Goal: Task Accomplishment & Management: Manage account settings

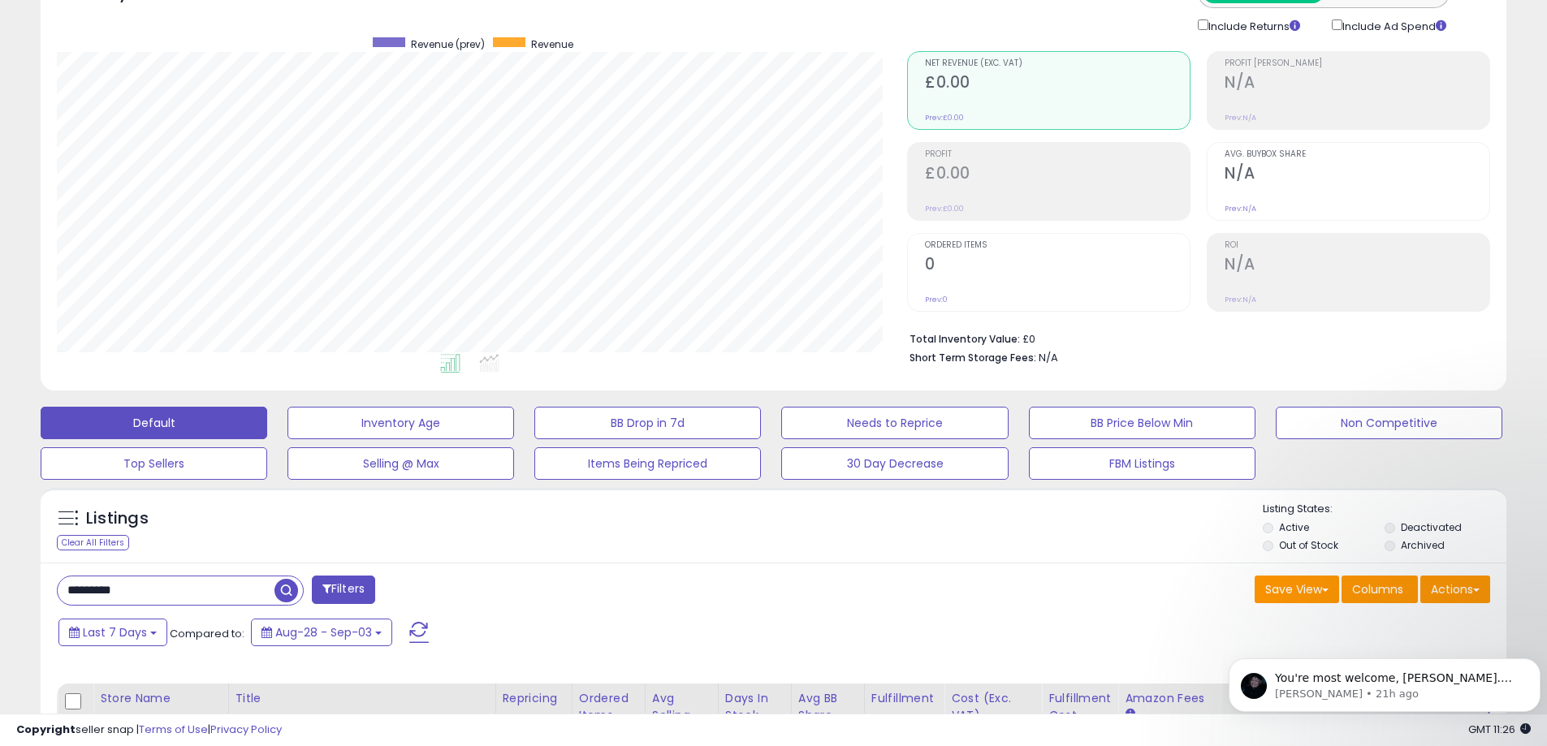
scroll to position [325, 0]
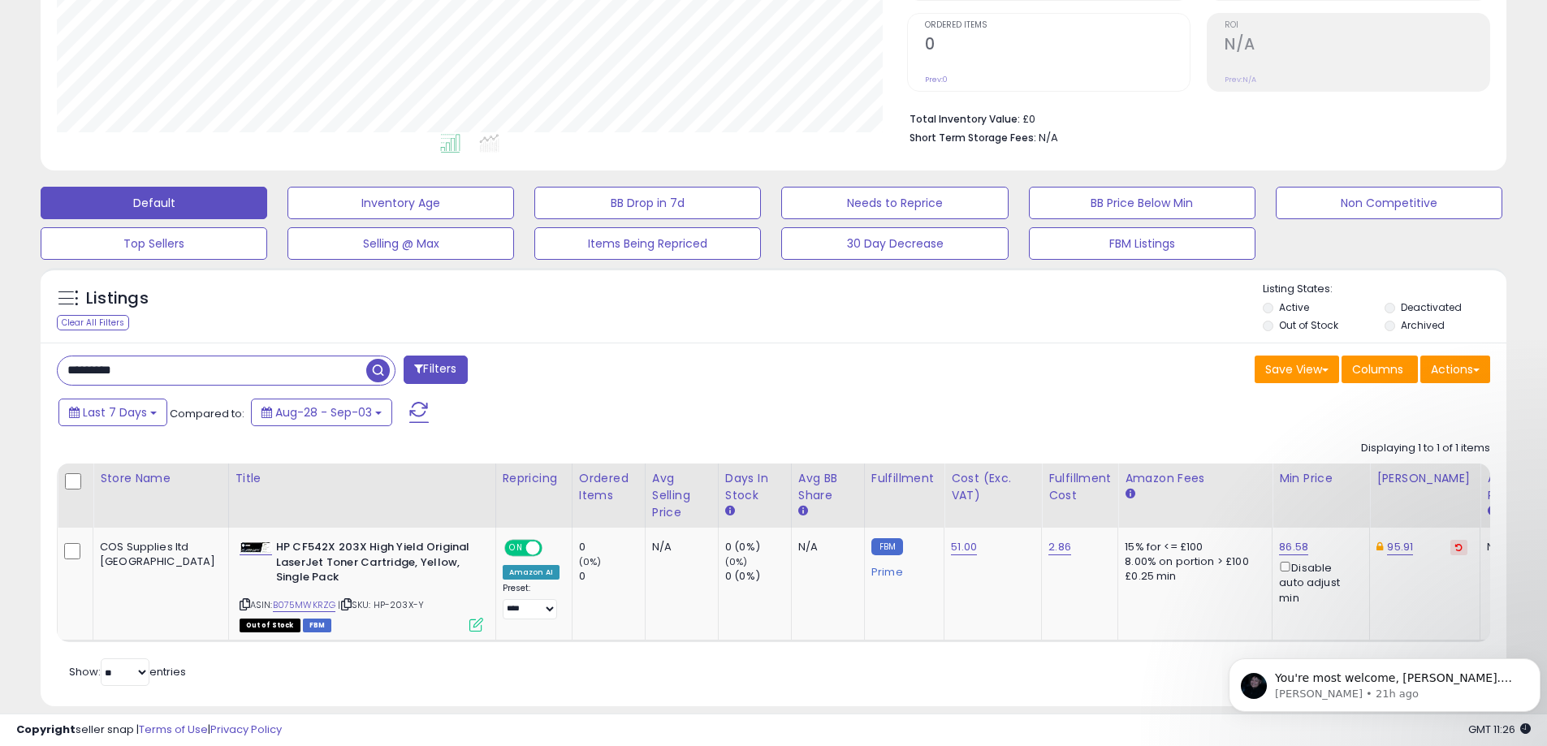
drag, startPoint x: 140, startPoint y: 371, endPoint x: 0, endPoint y: 343, distance: 143.3
click at [0, 343] on div "**********" at bounding box center [773, 247] width 1547 height 1039
paste input "*"
type input "**********"
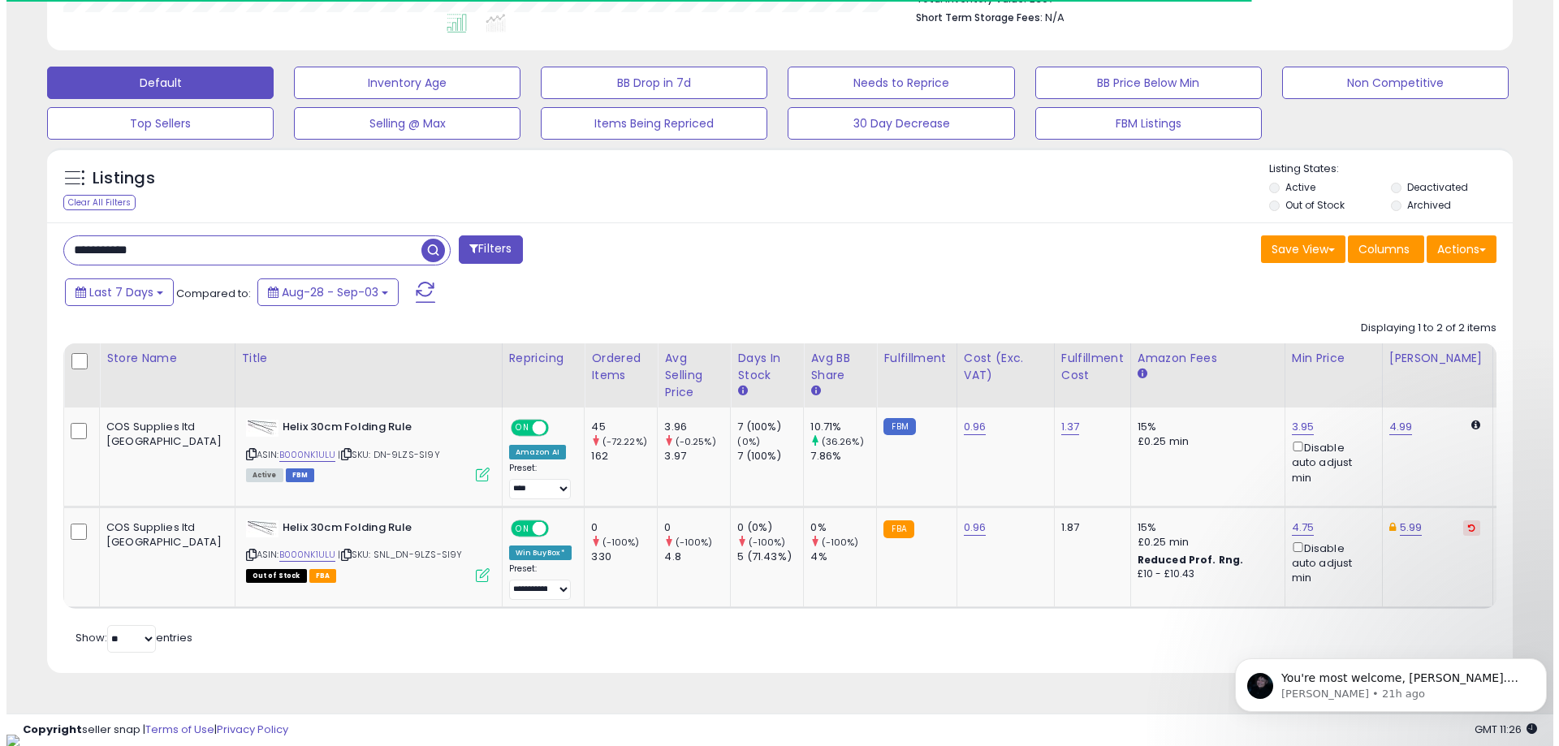
scroll to position [333, 850]
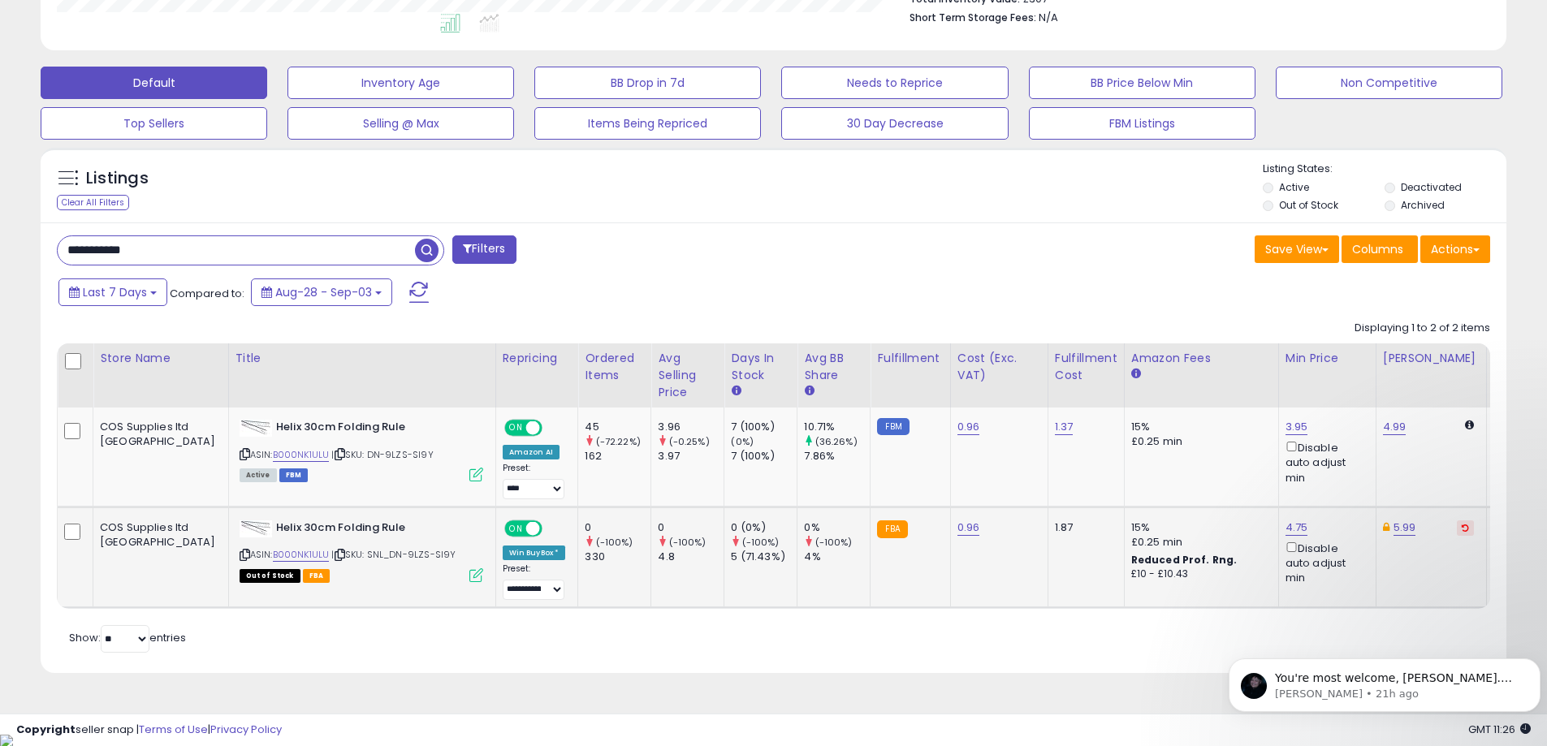
click at [469, 576] on icon at bounding box center [476, 575] width 14 height 14
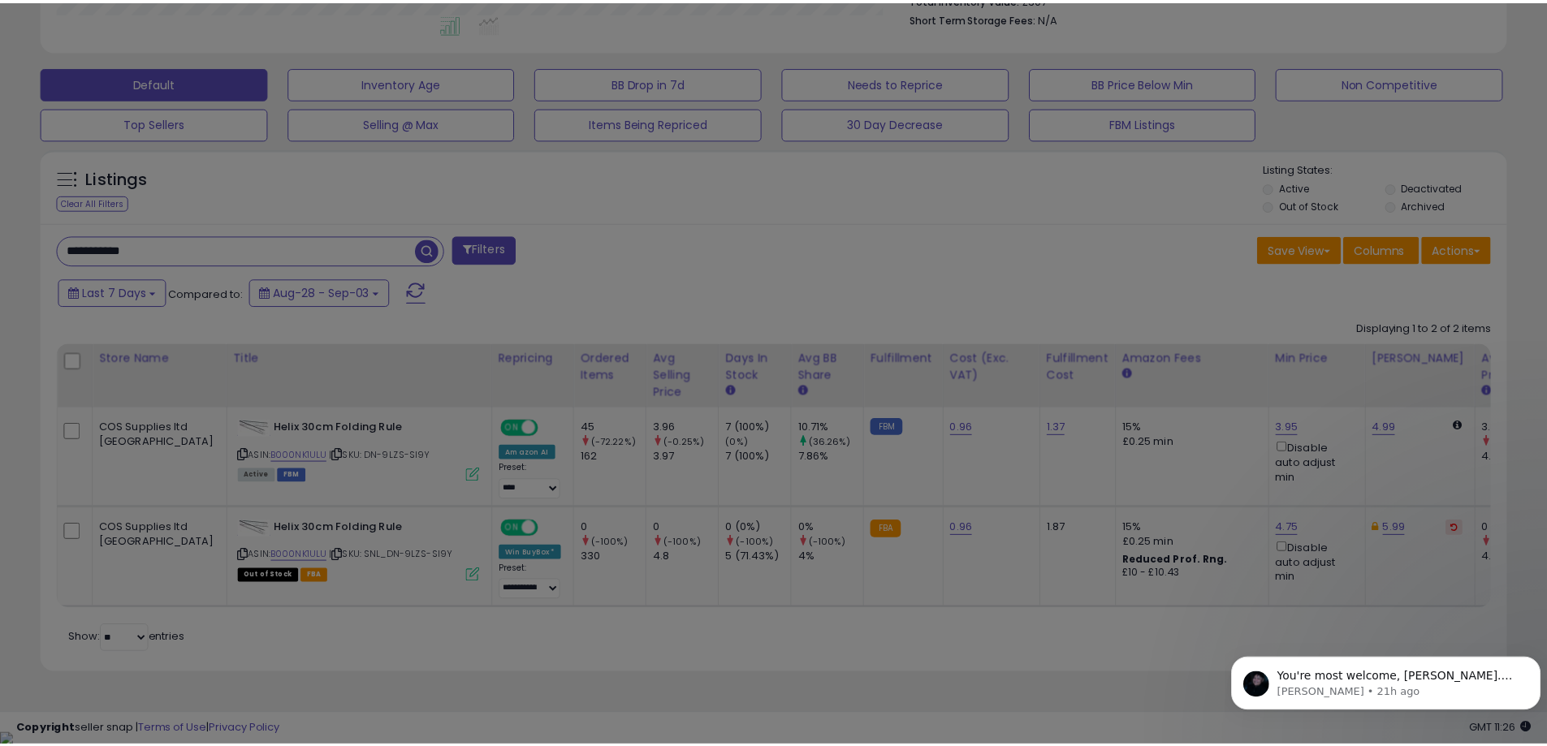
scroll to position [333, 857]
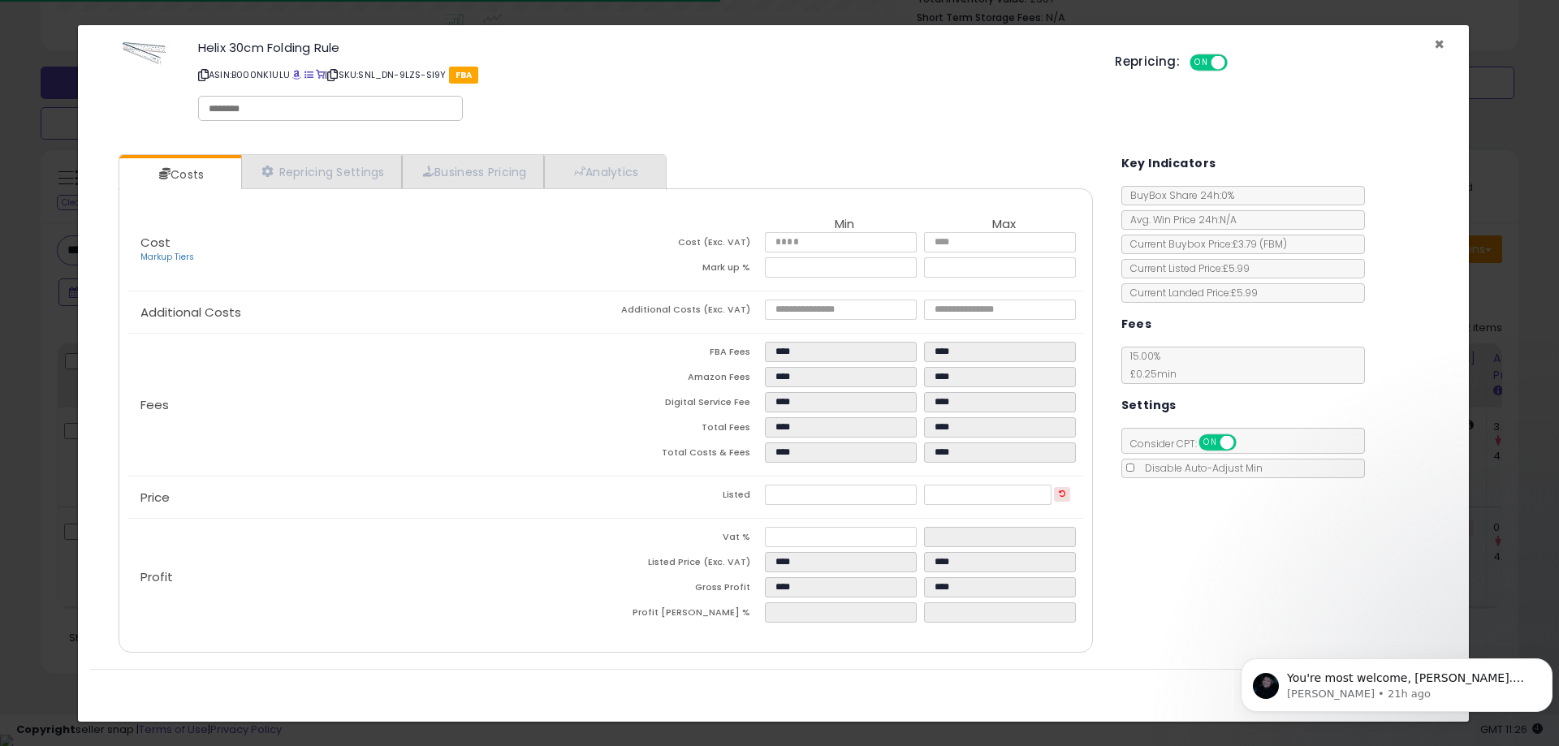
click at [1439, 42] on span "×" at bounding box center [1439, 44] width 11 height 24
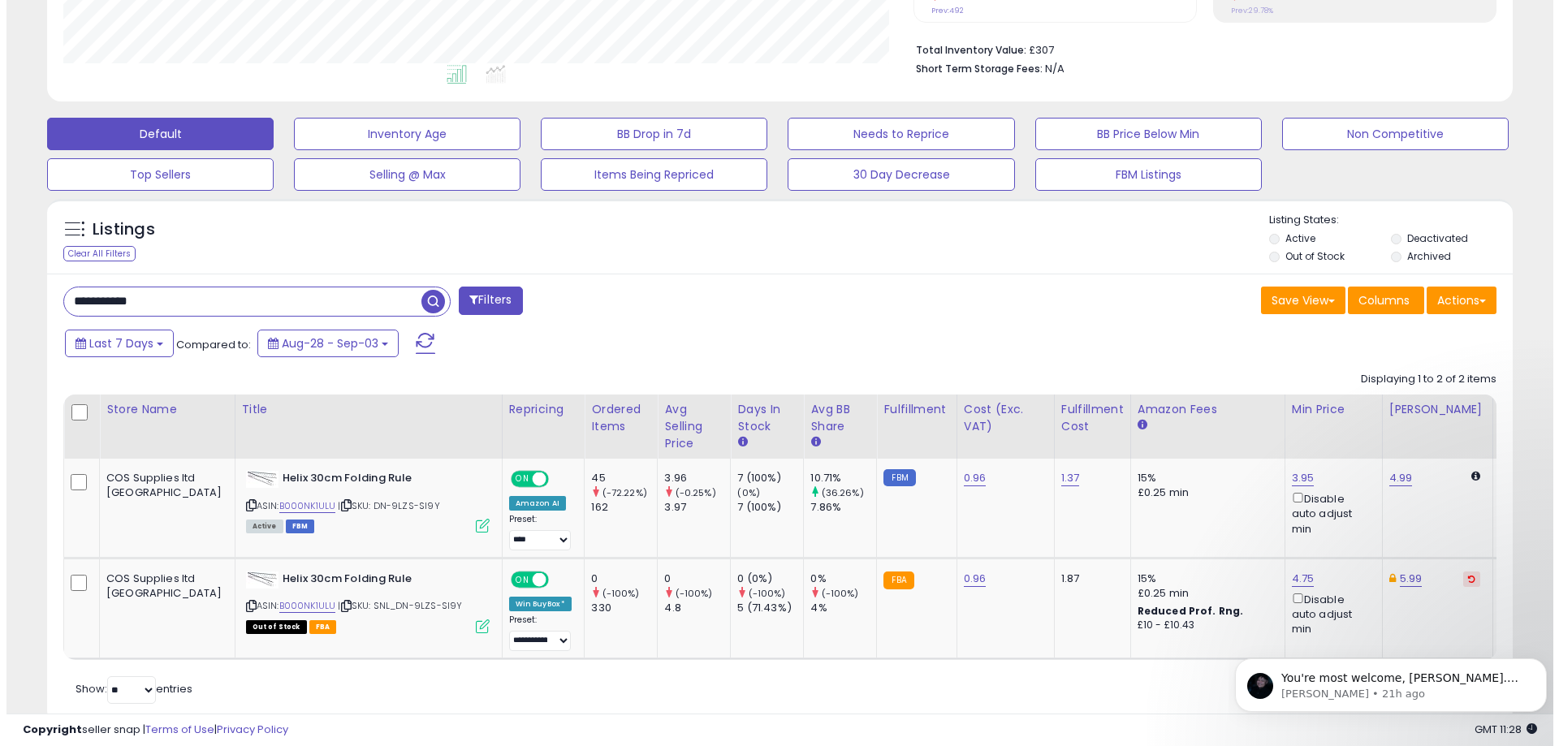
scroll to position [445, 0]
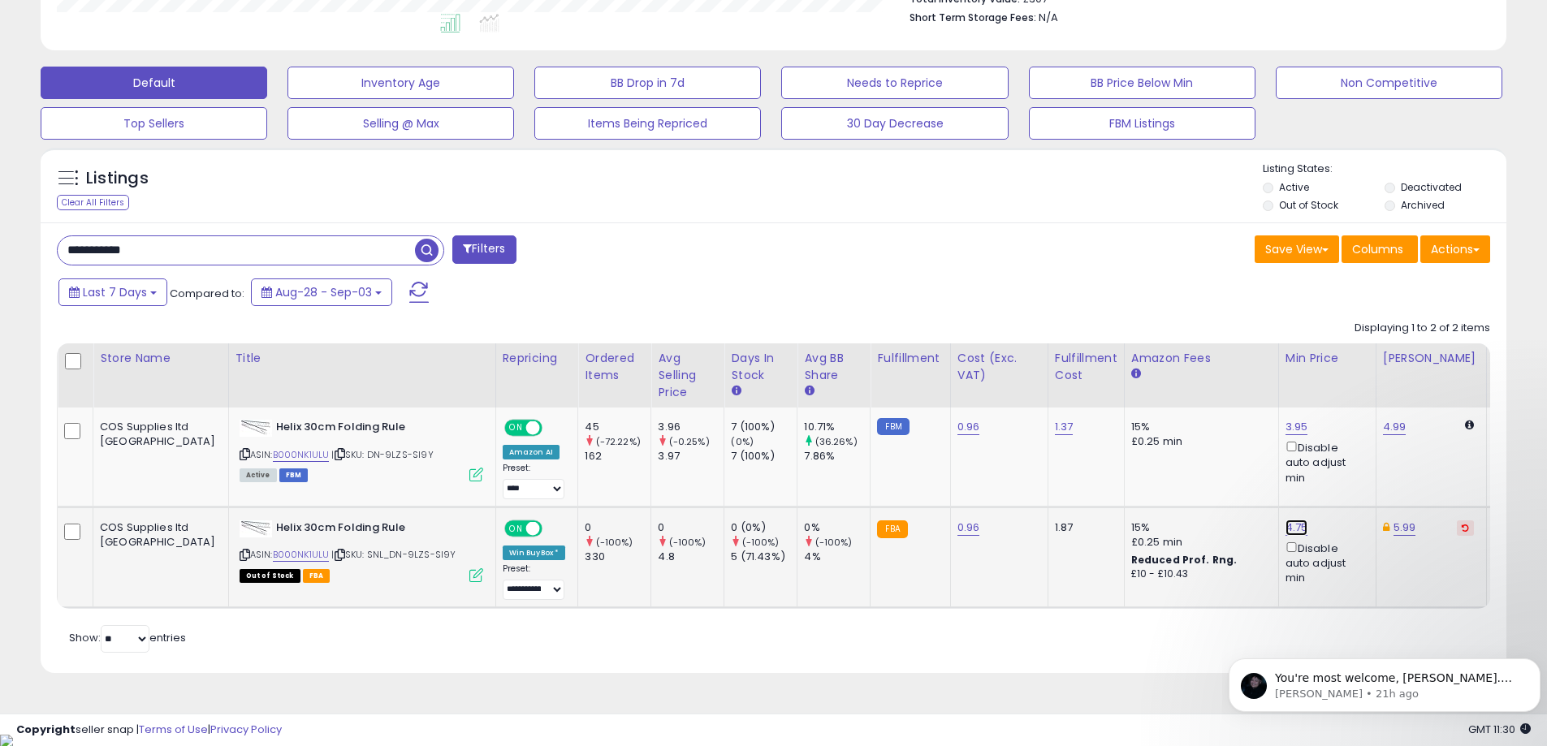
click at [1285, 527] on link "4.75" at bounding box center [1296, 528] width 23 height 16
drag, startPoint x: 1164, startPoint y: 469, endPoint x: 977, endPoint y: 459, distance: 187.1
click at [987, 460] on tbody "COS Supplies ltd [GEOGRAPHIC_DATA] Helix 30cm Folding Rule ASIN: B000NK1ULU | S…" at bounding box center [1429, 508] width 2743 height 200
type input "****"
click button "submit" at bounding box center [1269, 470] width 28 height 24
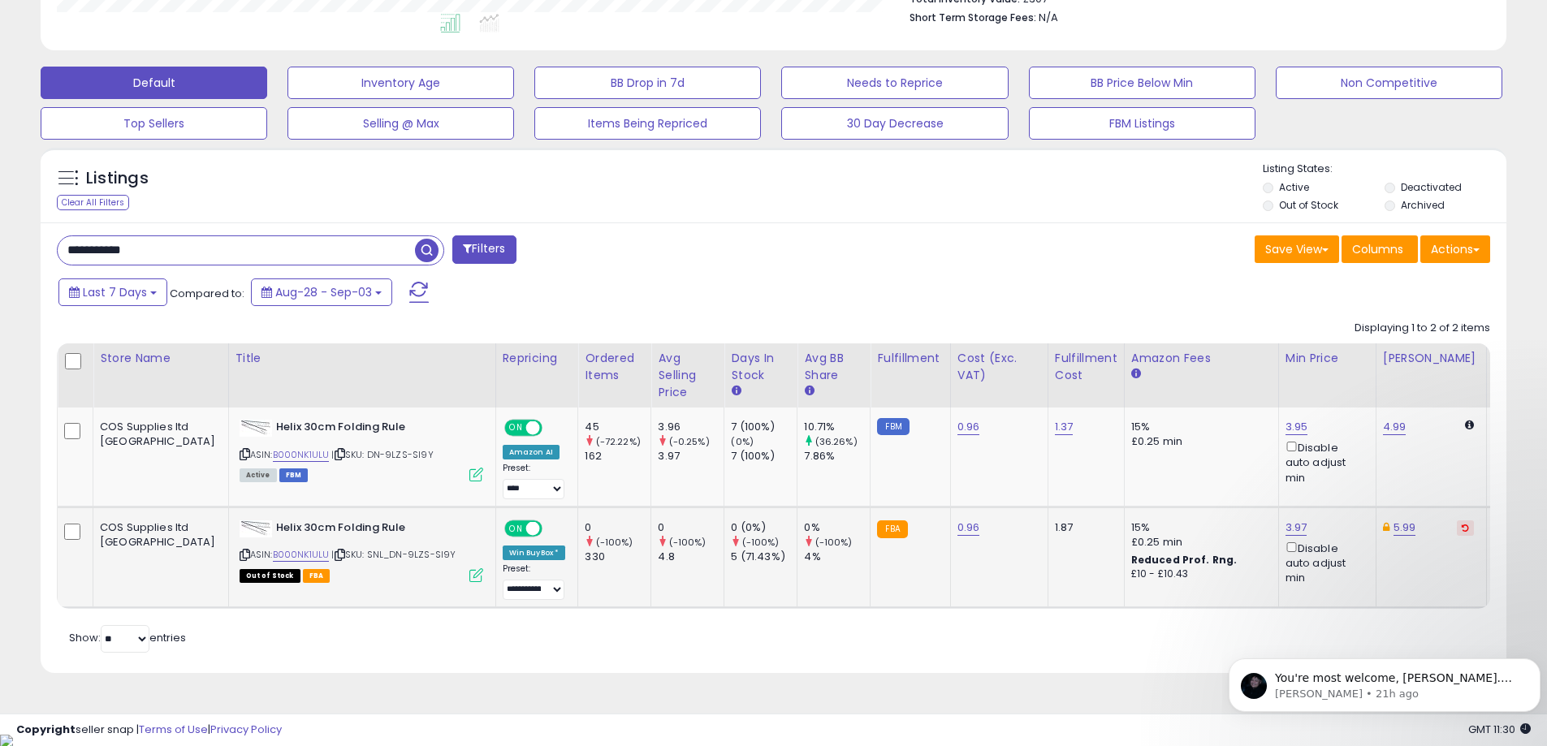
click at [469, 574] on icon at bounding box center [476, 575] width 14 height 14
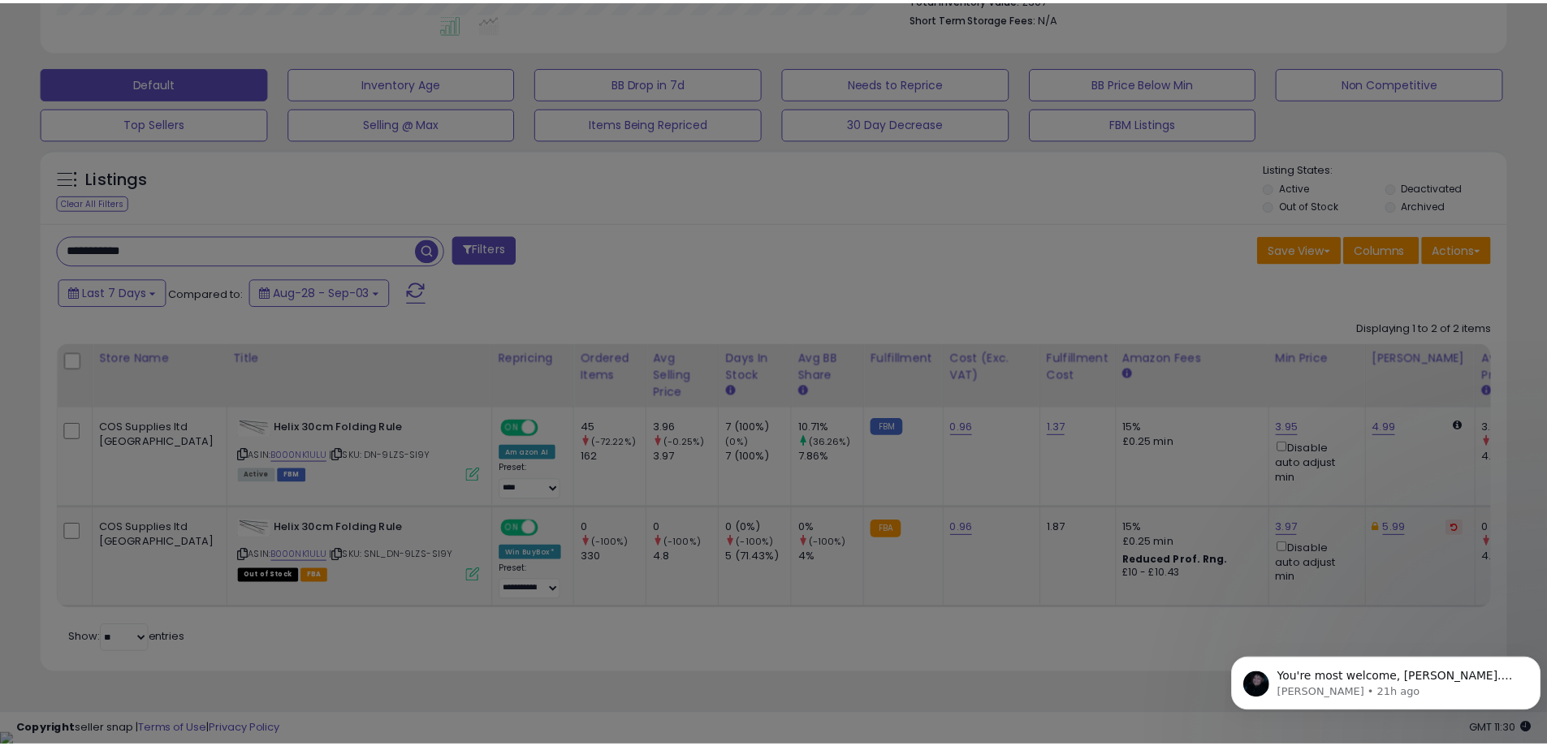
scroll to position [333, 857]
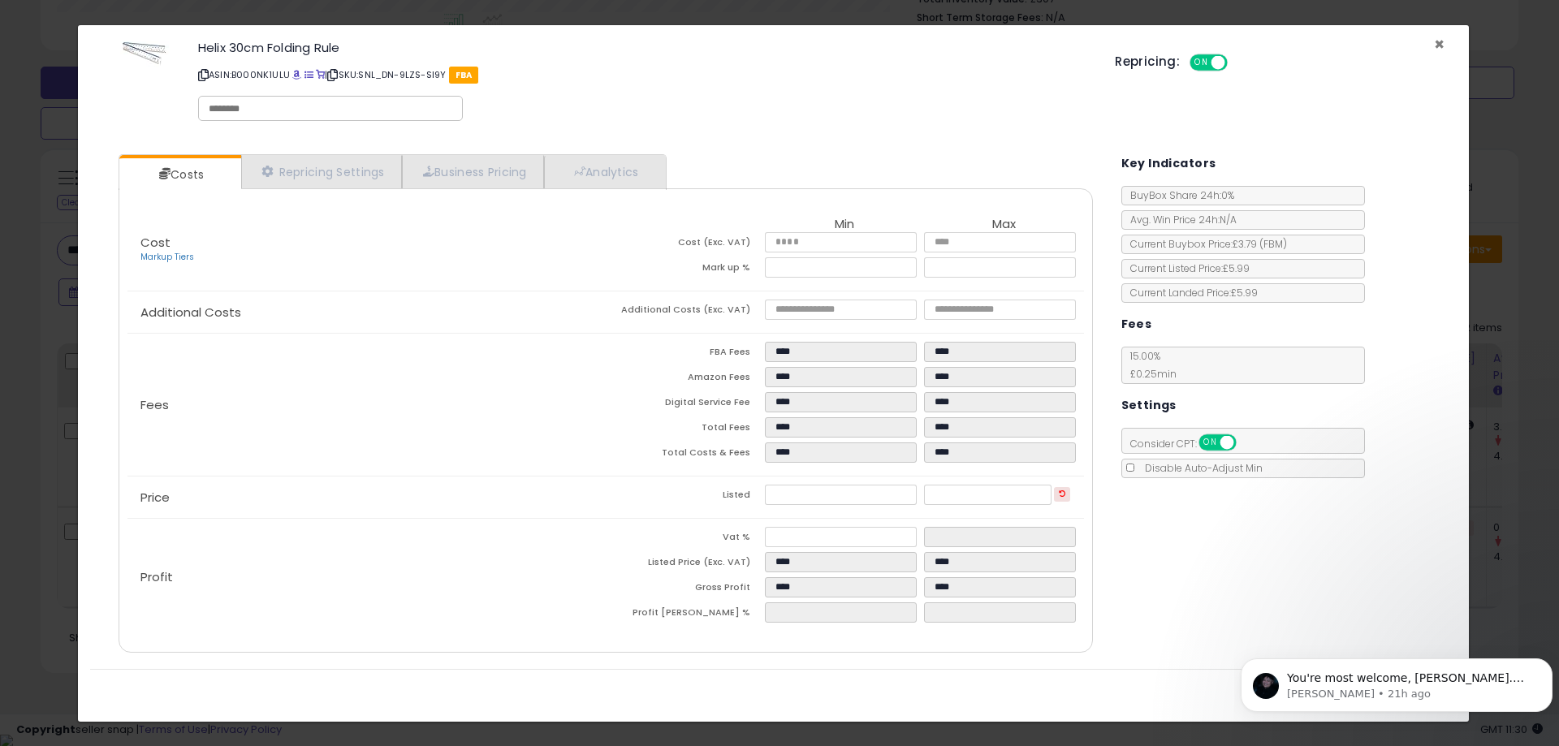
click at [1440, 42] on span "×" at bounding box center [1439, 44] width 11 height 24
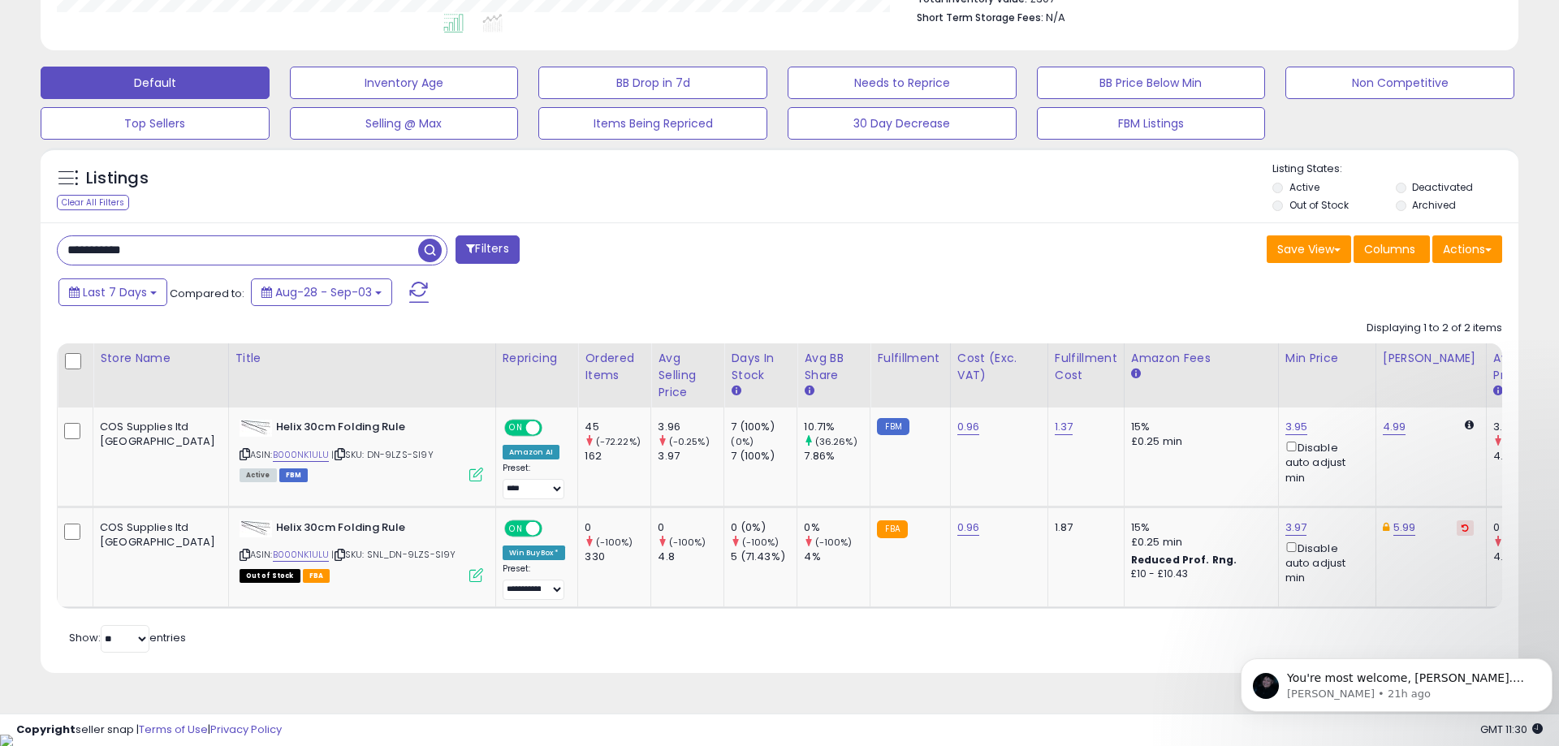
scroll to position [811678, 811161]
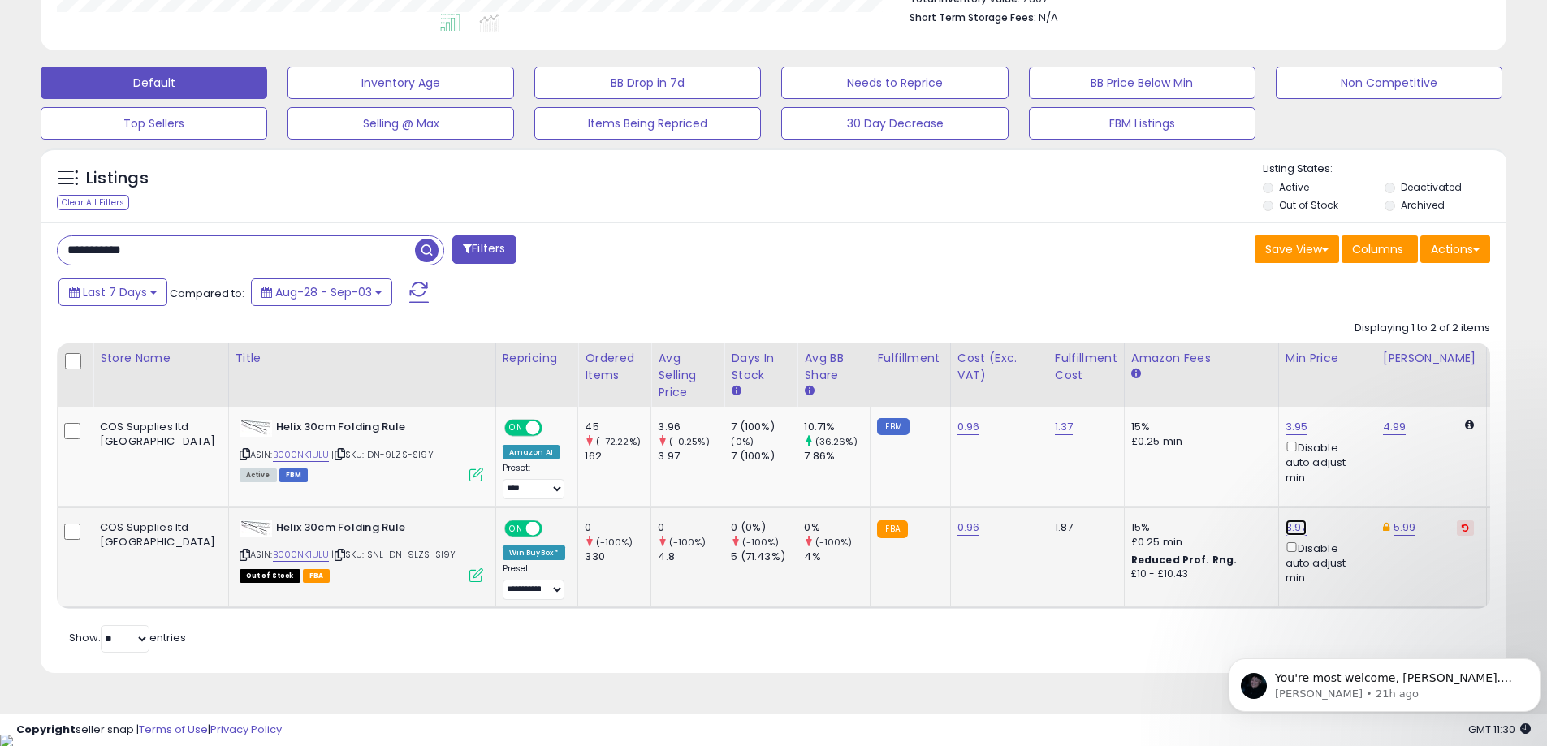
click at [1285, 525] on link "3.97" at bounding box center [1296, 528] width 22 height 16
drag, startPoint x: 1181, startPoint y: 464, endPoint x: 1000, endPoint y: 443, distance: 182.3
click at [1005, 445] on tbody "COS Supplies ltd [GEOGRAPHIC_DATA] Helix 30cm Folding Rule ASIN: B000NK1ULU | S…" at bounding box center [1429, 508] width 2743 height 200
type input "****"
click button "submit" at bounding box center [1269, 470] width 28 height 24
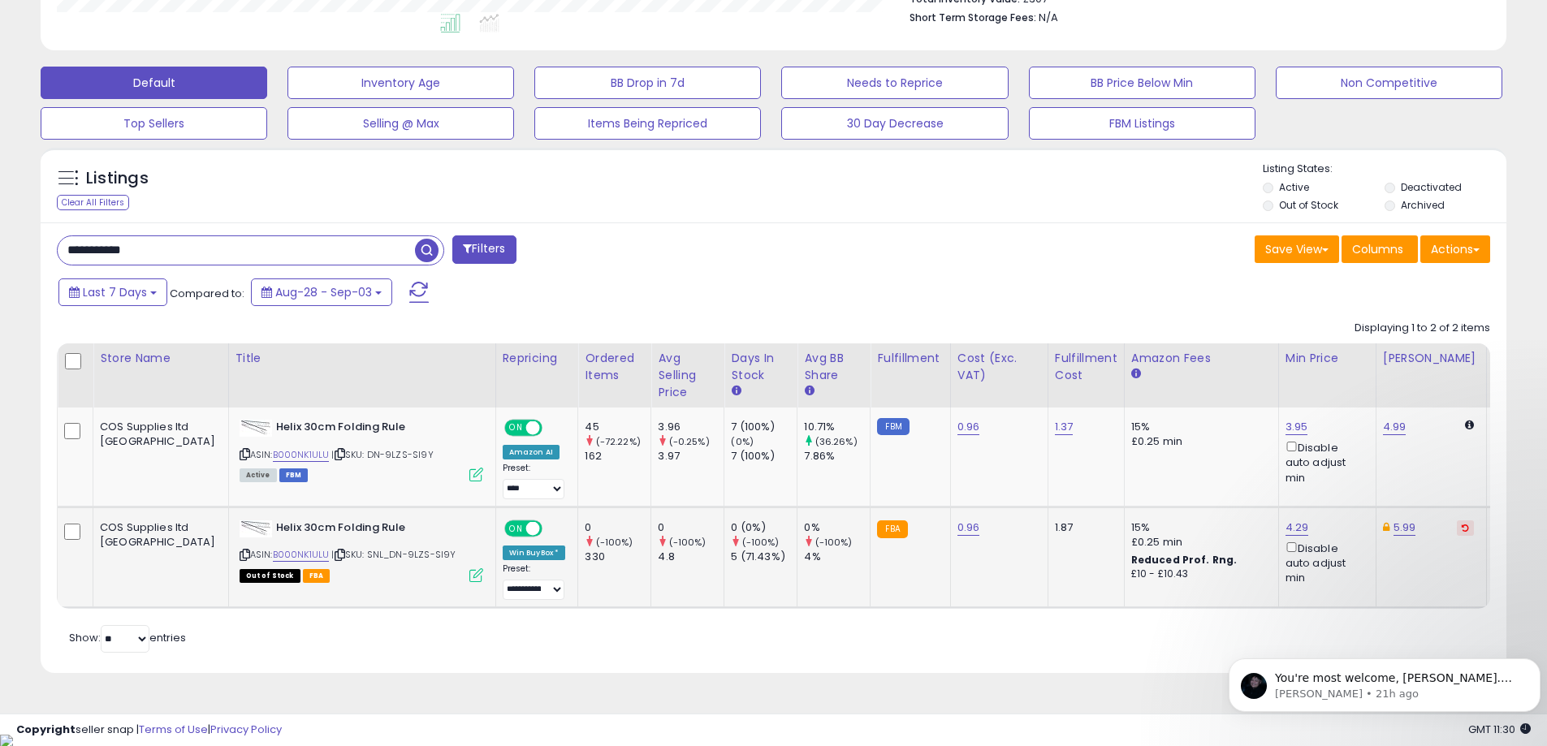
click at [469, 577] on icon at bounding box center [476, 575] width 14 height 14
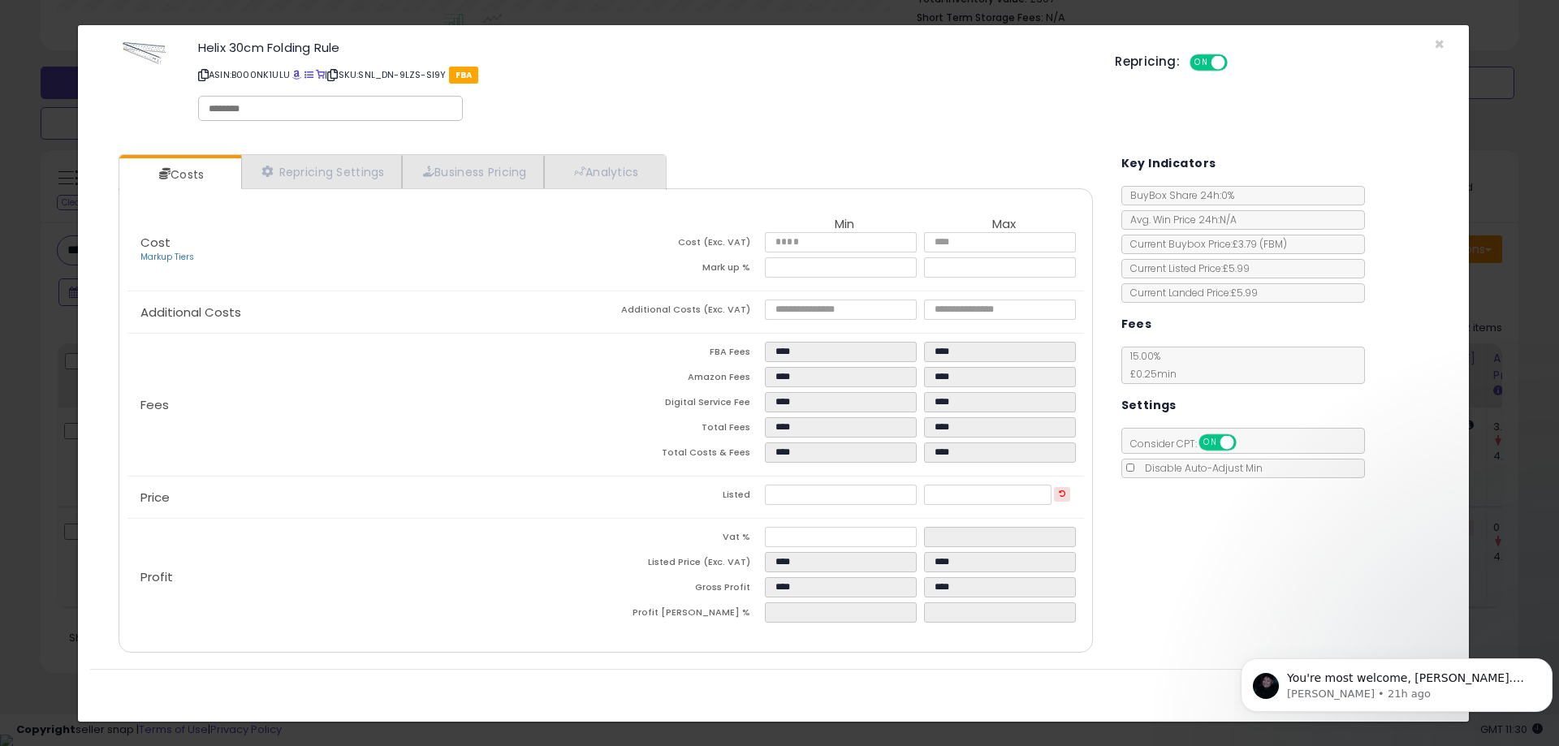
click at [1428, 45] on div "Helix 30cm Folding Rule ASIN: B000NK1ULU | SKU: SNL_DN-9LZS-SI9Y FBA Repricing:…" at bounding box center [773, 83] width 1367 height 93
click at [1441, 46] on span "×" at bounding box center [1439, 44] width 11 height 24
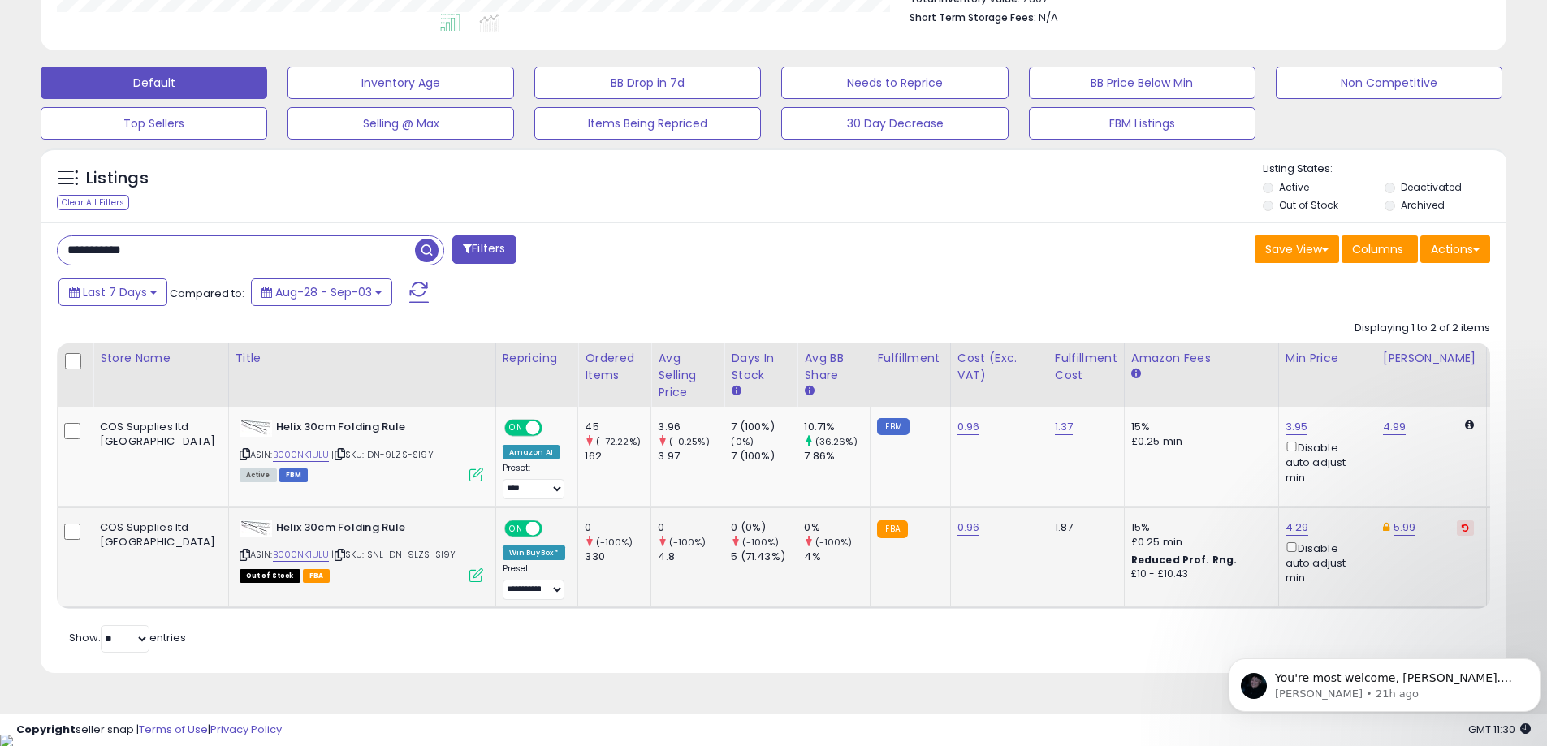
scroll to position [811678, 811161]
click at [1285, 526] on link "4.29" at bounding box center [1297, 528] width 24 height 16
type input "****"
click button "submit" at bounding box center [1269, 470] width 28 height 24
